Goal: Find specific fact: Find specific page/section

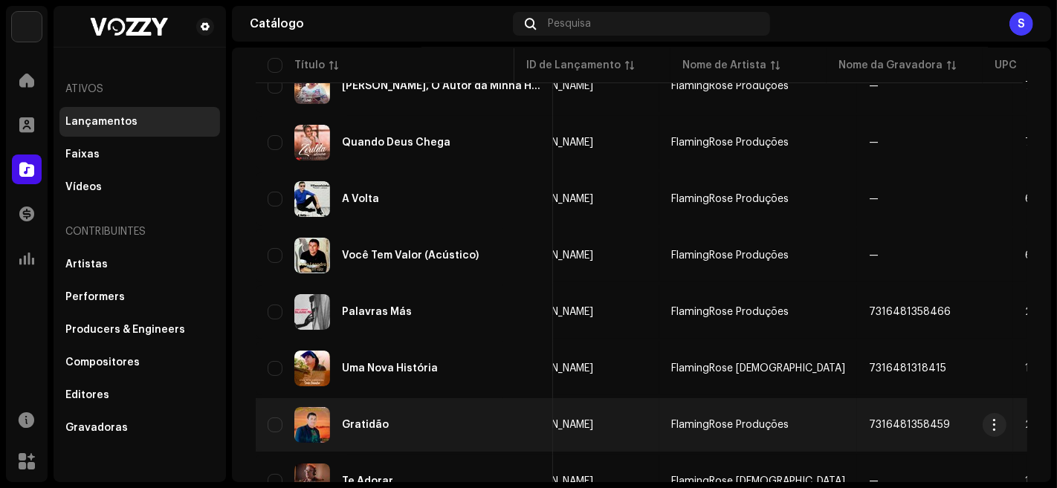
scroll to position [0, 206]
click at [564, 410] on td "[PERSON_NAME]" at bounding box center [581, 425] width 156 height 54
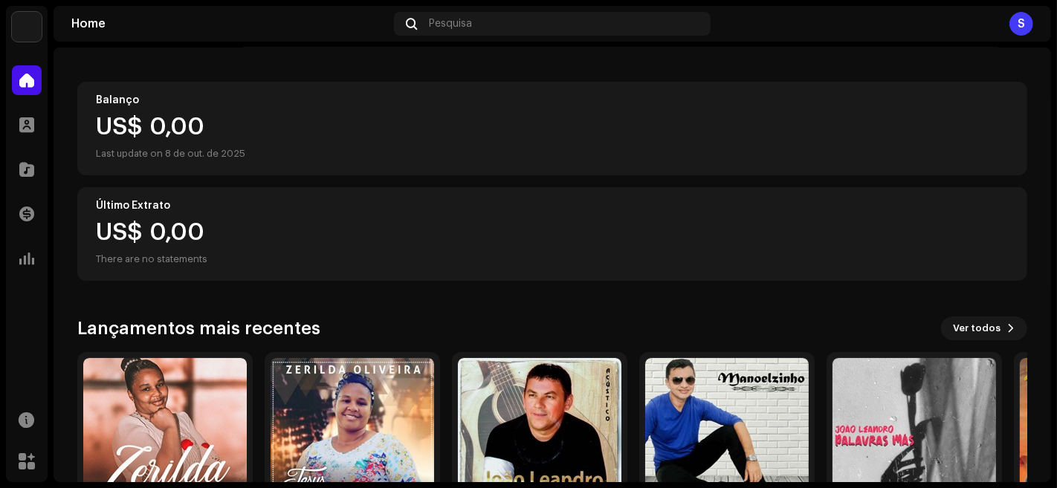
scroll to position [244, 0]
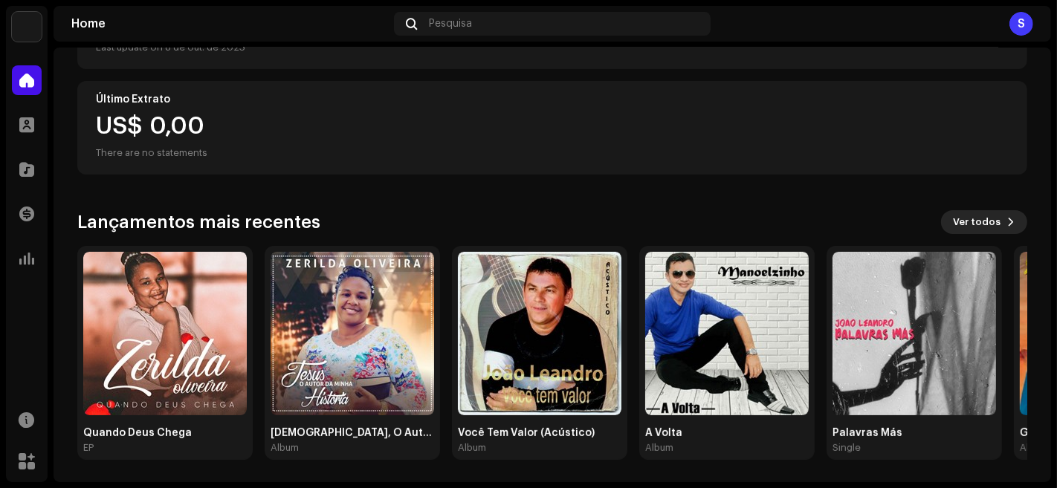
click at [985, 216] on span "Ver todos" at bounding box center [977, 222] width 48 height 30
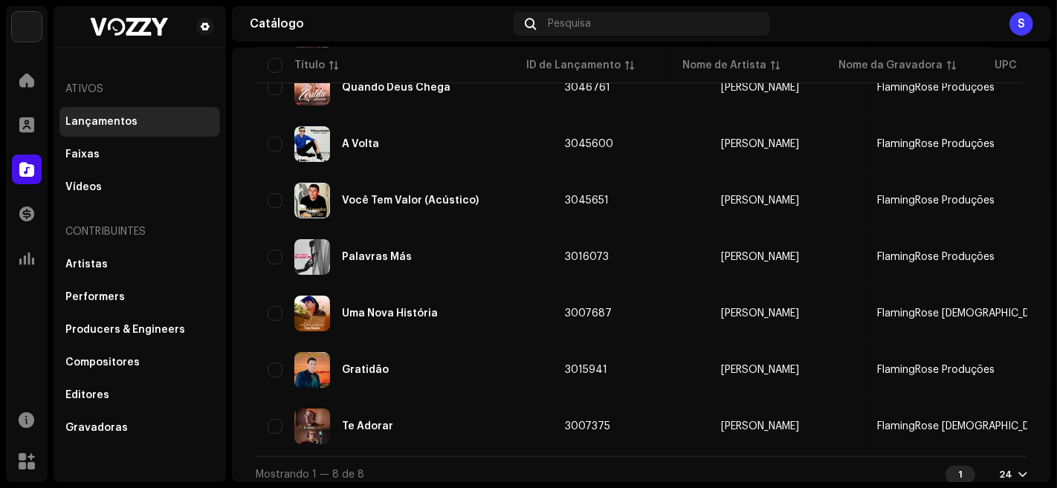
scroll to position [232, 0]
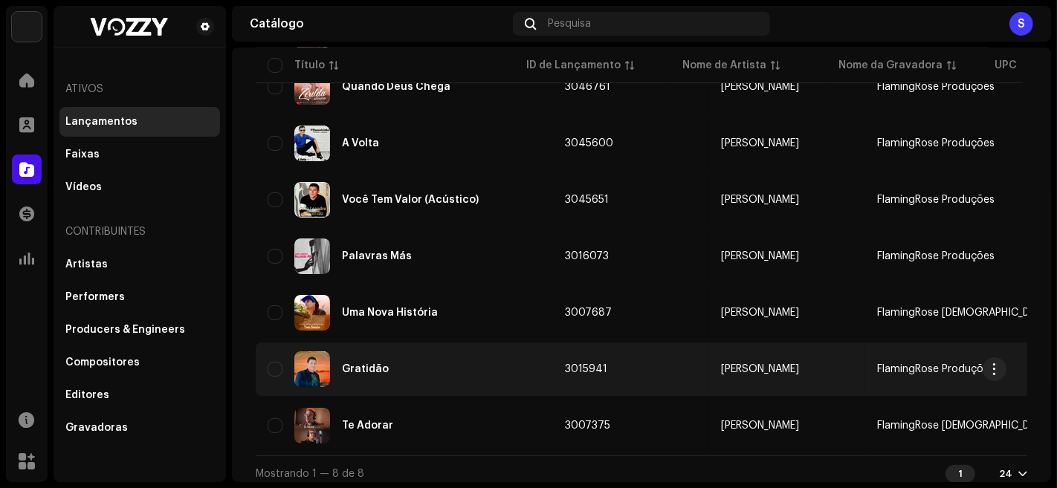
click at [598, 367] on td "3015941" at bounding box center [631, 370] width 156 height 54
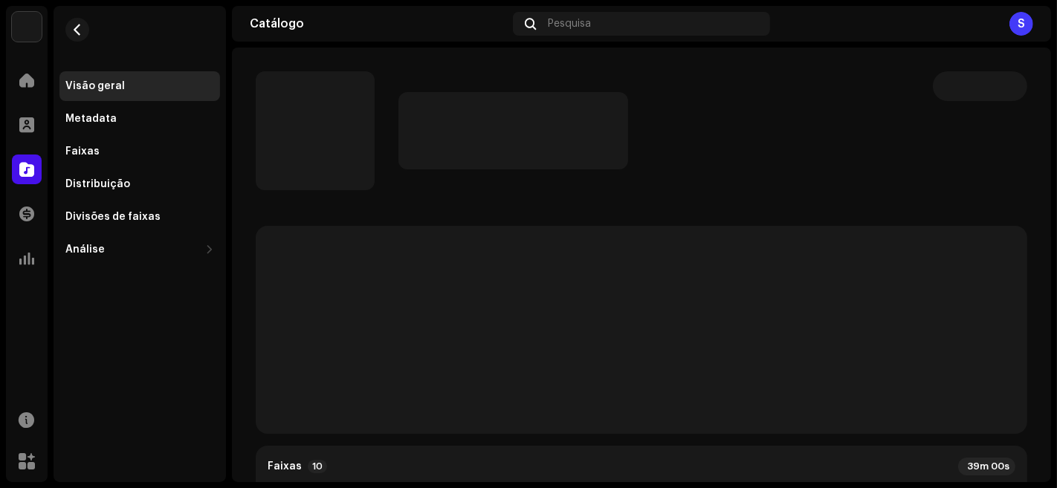
click at [555, 365] on p-skeleton at bounding box center [641, 330] width 771 height 208
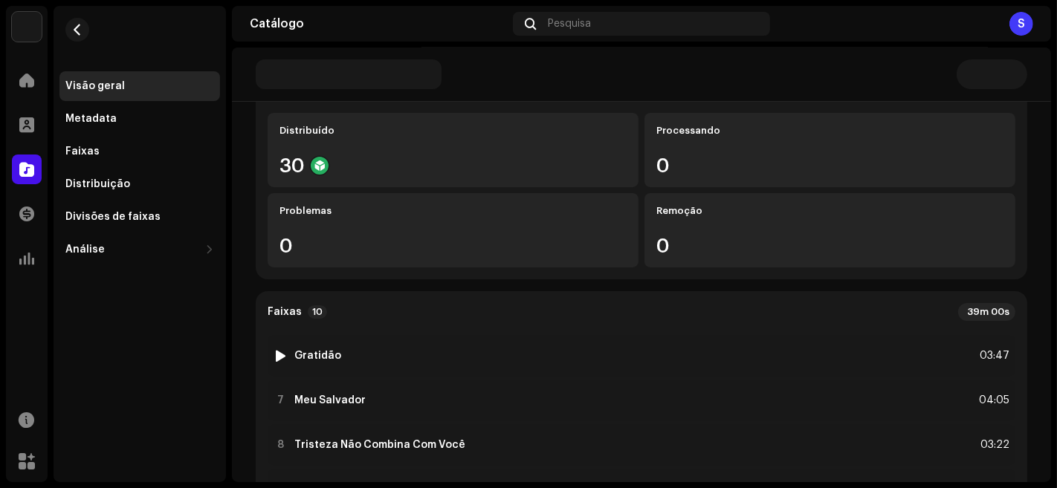
scroll to position [221, 0]
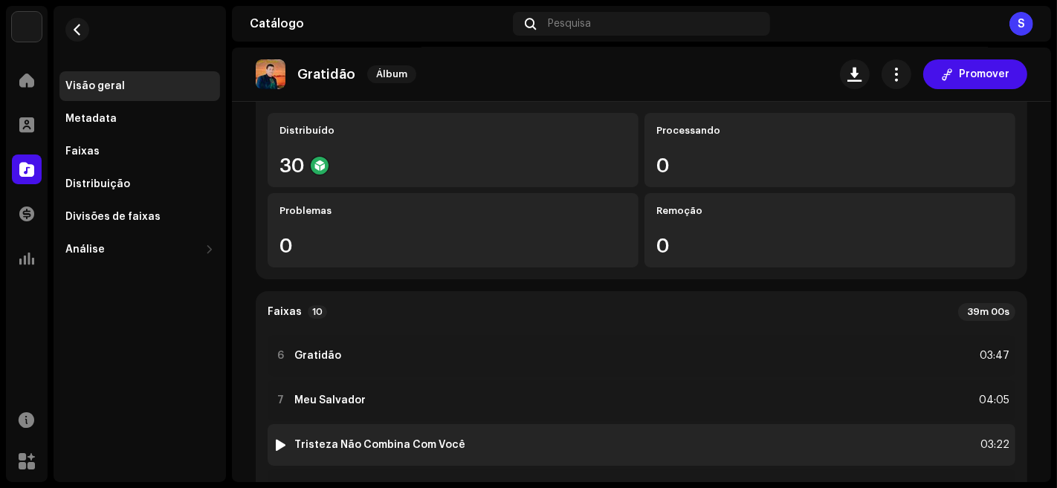
click at [528, 448] on div "8 Tristeza Não Combina Com Você 03:22" at bounding box center [642, 445] width 748 height 42
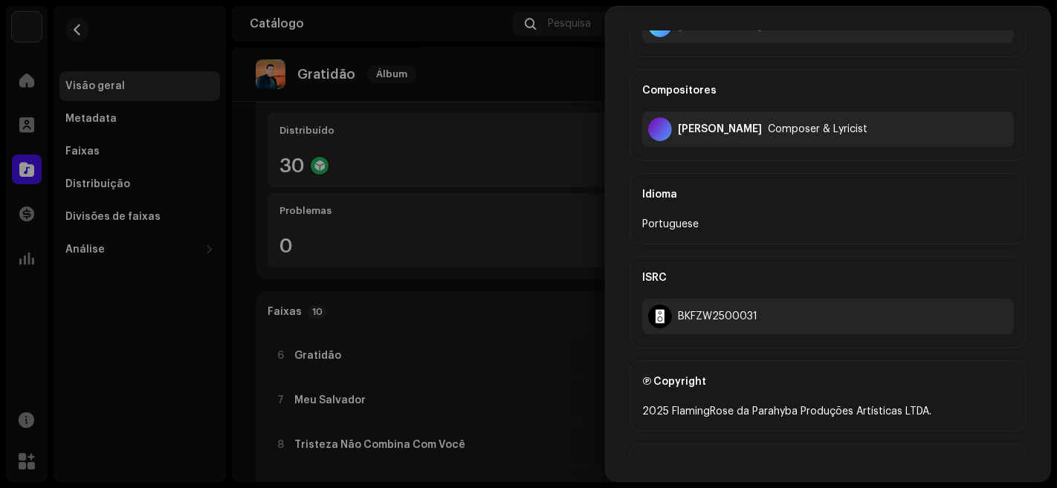
scroll to position [231, 0]
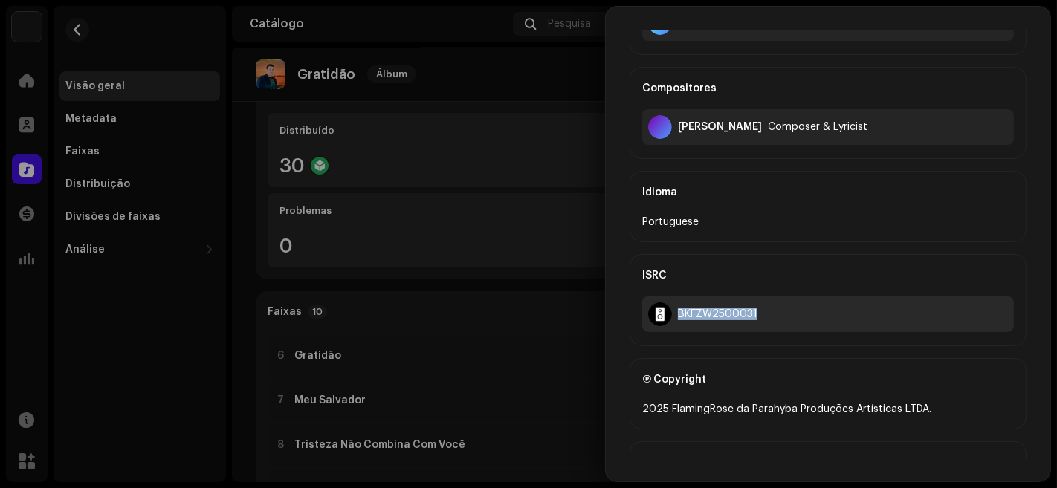
drag, startPoint x: 758, startPoint y: 313, endPoint x: 679, endPoint y: 318, distance: 78.9
click at [679, 318] on div "BKFZW2500031" at bounding box center [828, 315] width 372 height 36
copy div "BKFZW2500031"
